Goal: Register for event/course

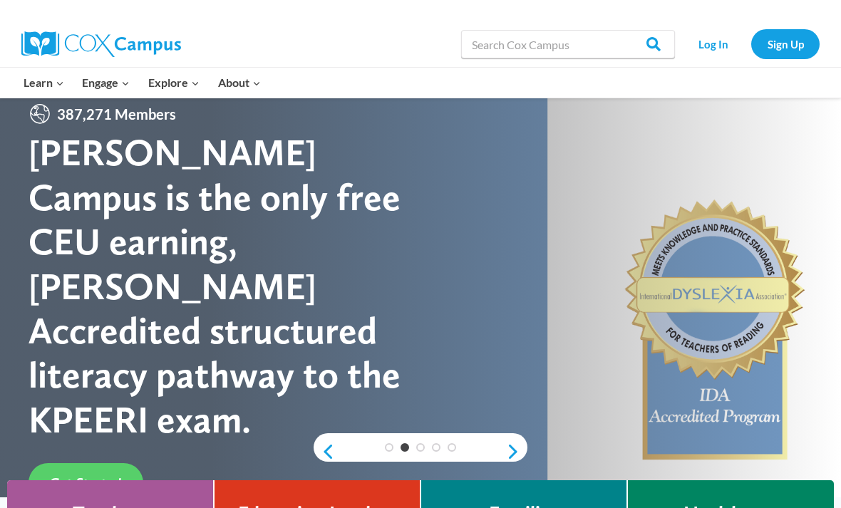
scroll to position [24, 0]
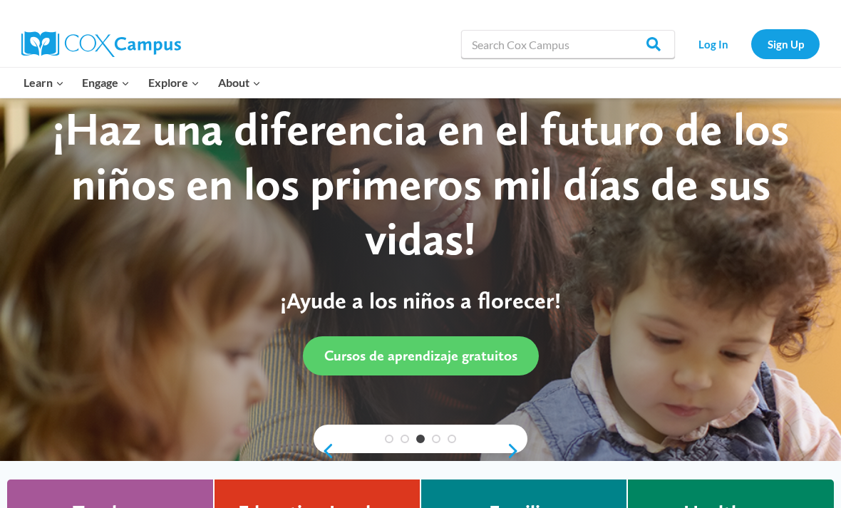
click at [0, 0] on link "All Courses" at bounding box center [0, 0] width 0 height 0
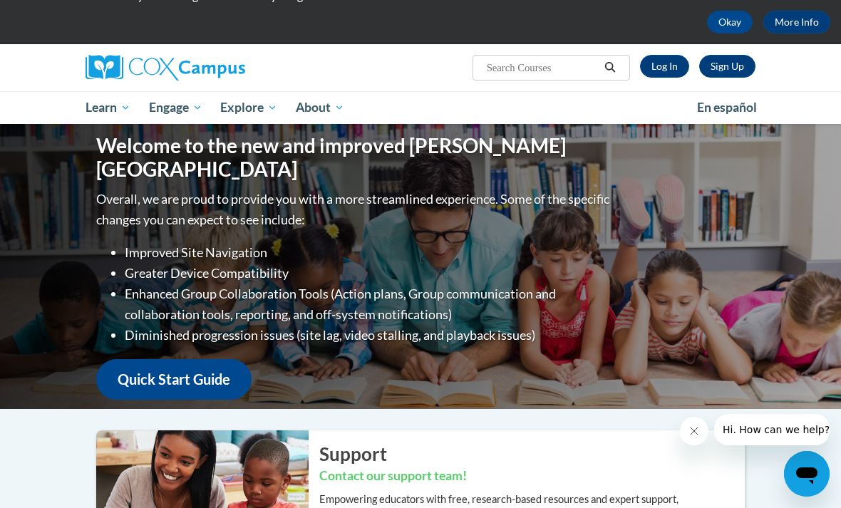
scroll to position [63, 0]
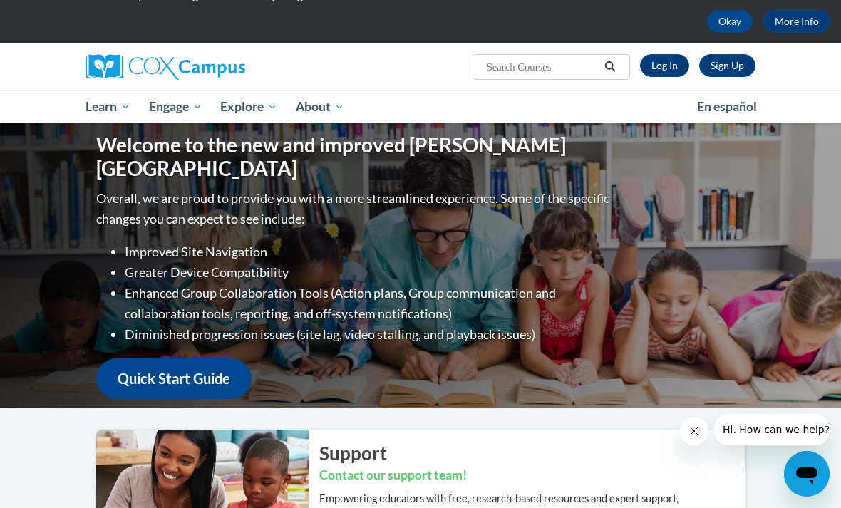
click at [613, 65] on icon "Search" at bounding box center [610, 66] width 11 height 11
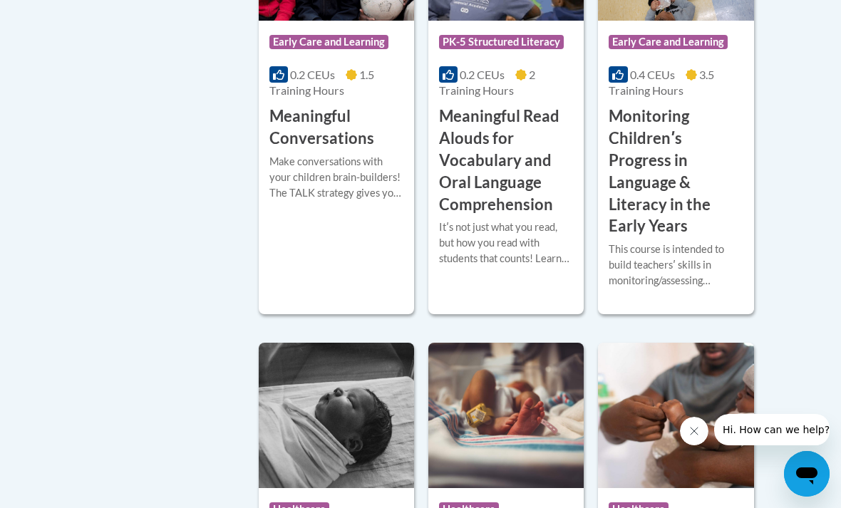
scroll to position [2589, 0]
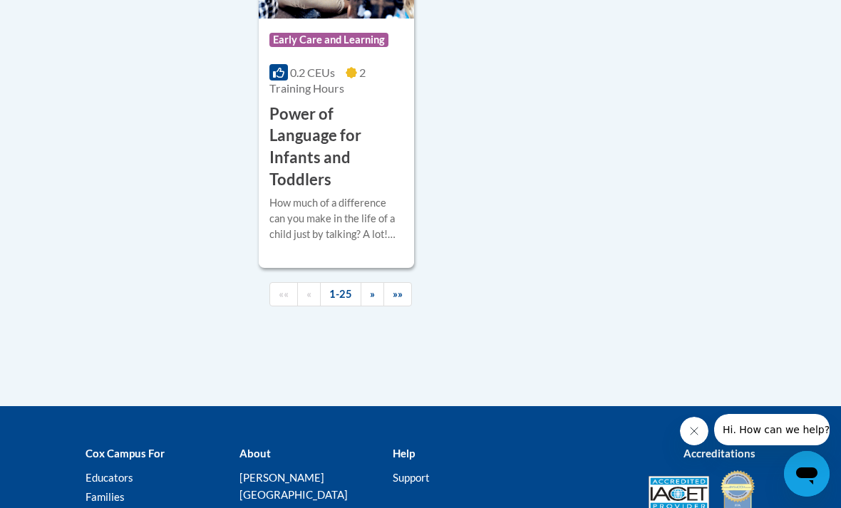
click at [370, 288] on span "»" at bounding box center [372, 294] width 5 height 12
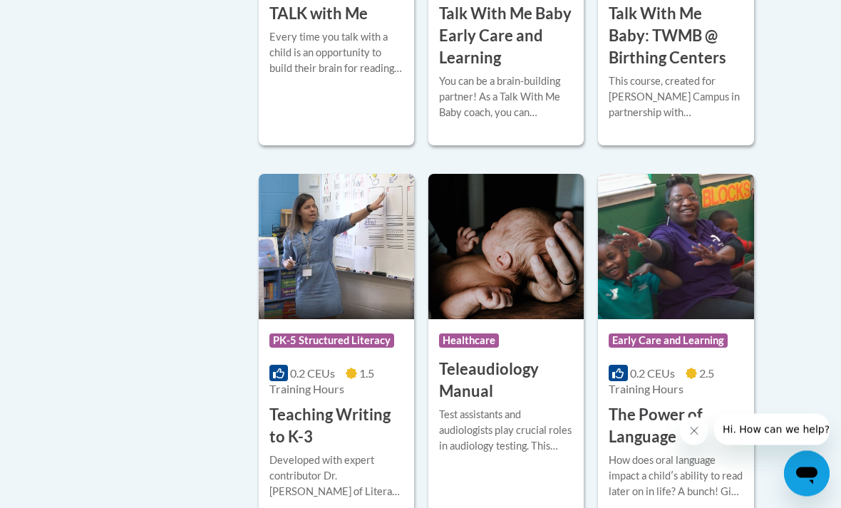
scroll to position [2205, 0]
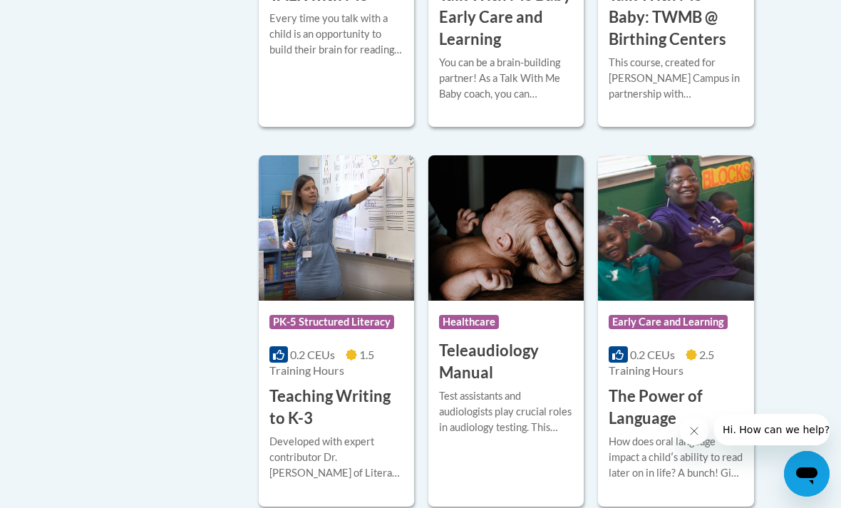
click at [336, 386] on h3 "Teaching Writing to K-3" at bounding box center [337, 408] width 134 height 44
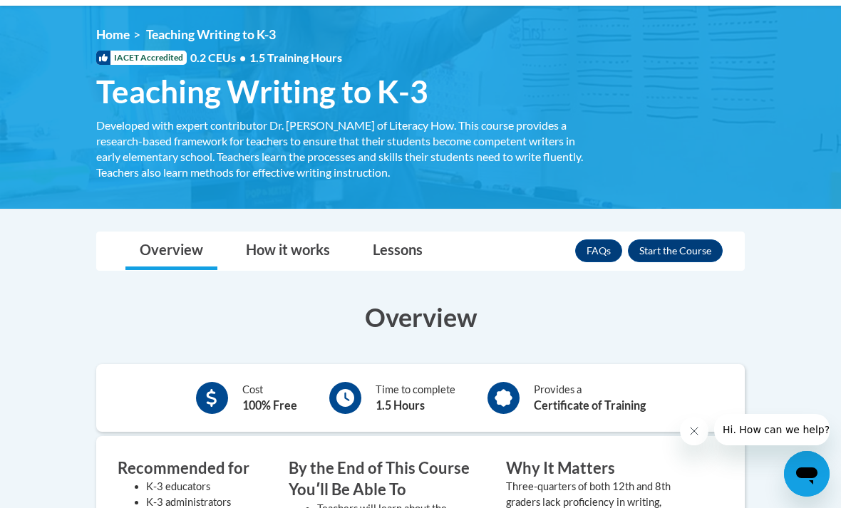
scroll to position [180, 0]
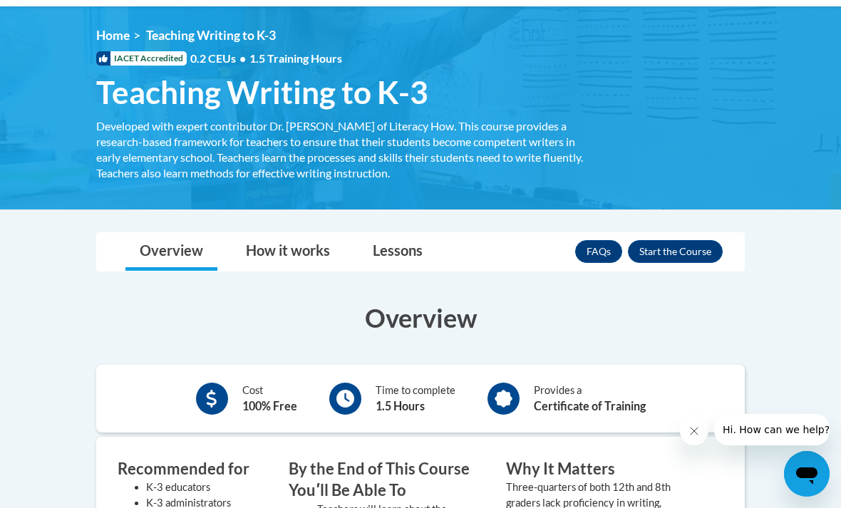
click at [693, 242] on button "Enroll" at bounding box center [675, 251] width 95 height 23
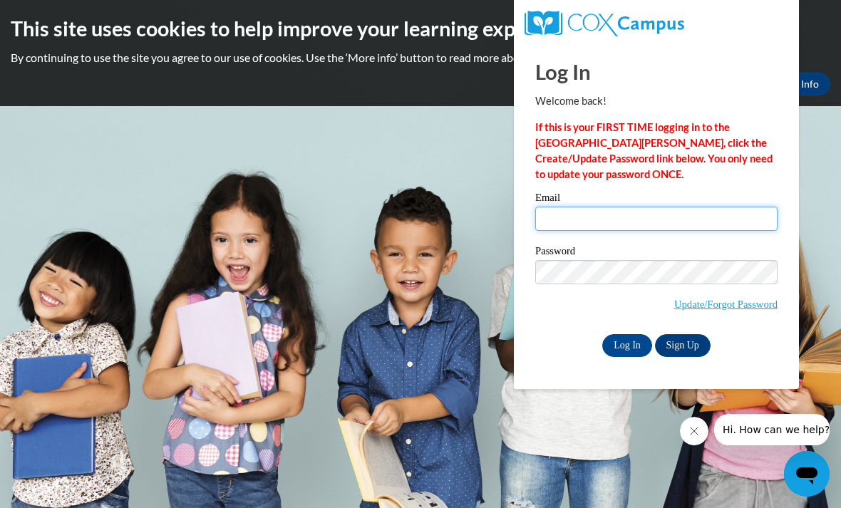
click at [655, 219] on input "Email" at bounding box center [656, 219] width 242 height 24
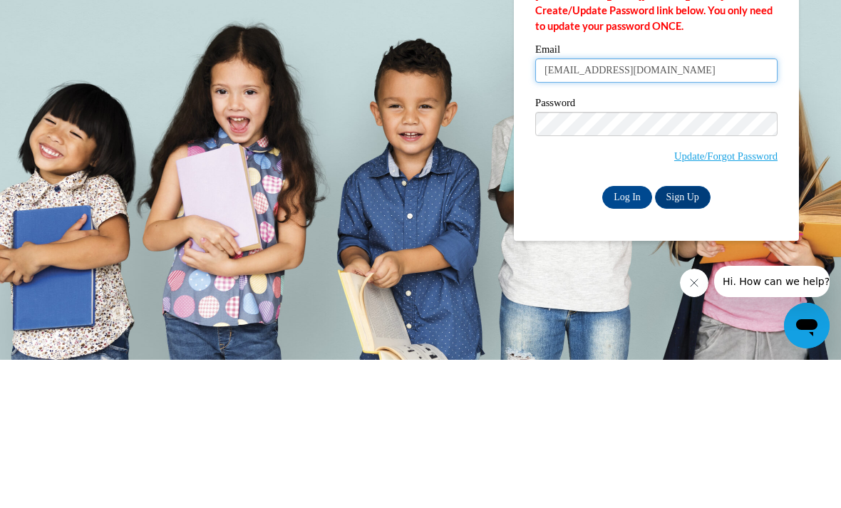
type input "[EMAIL_ADDRESS][DOMAIN_NAME]"
click at [625, 334] on input "Log In" at bounding box center [627, 345] width 50 height 23
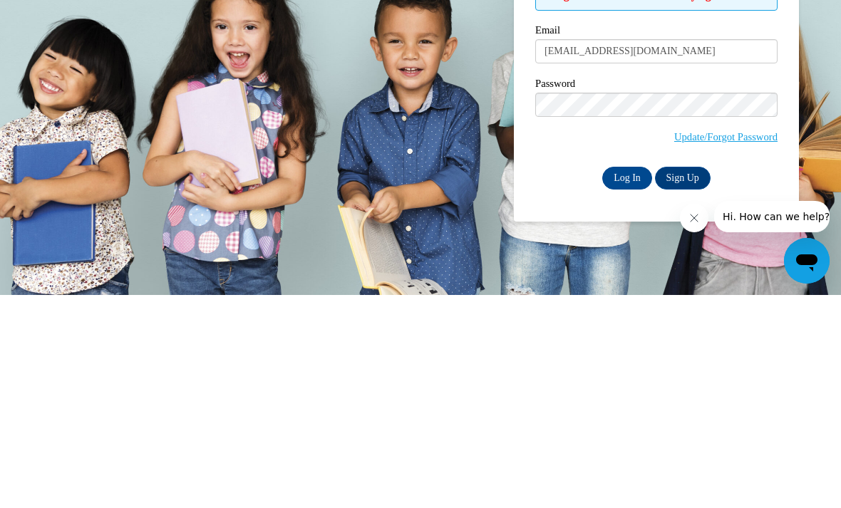
click at [629, 380] on input "Log In" at bounding box center [627, 391] width 50 height 23
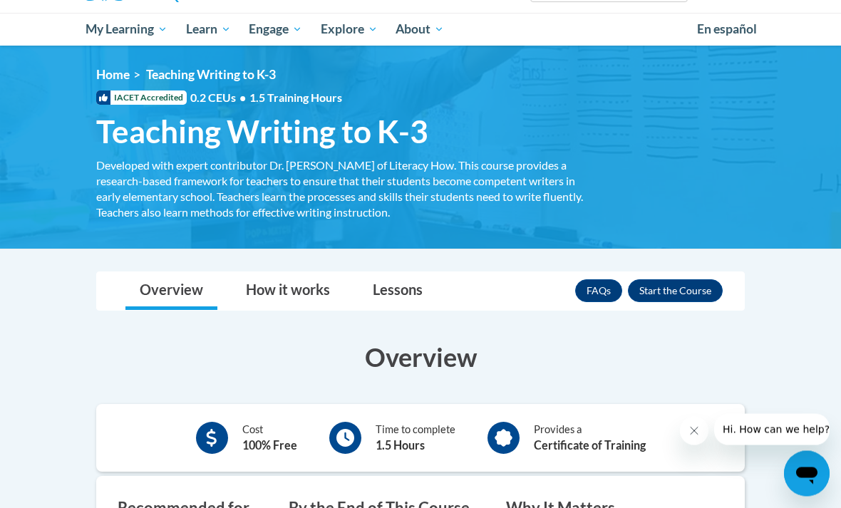
scroll to position [140, 0]
